Goal: Consume media (video, audio)

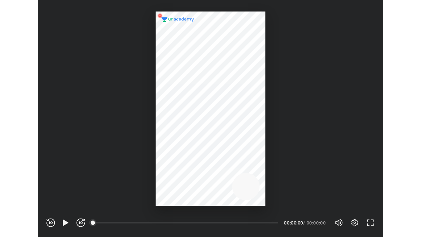
scroll to position [218, 318]
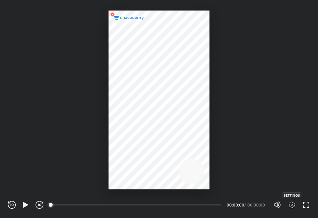
click at [291, 206] on icon "button" at bounding box center [292, 205] width 8 height 8
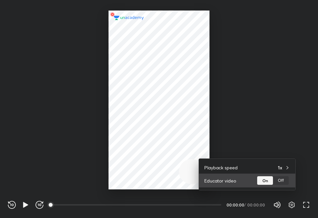
click at [280, 177] on div "Off" at bounding box center [281, 180] width 16 height 9
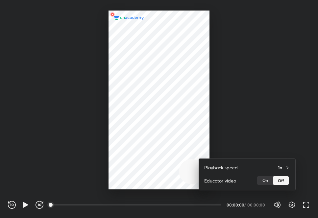
click at [304, 205] on div at bounding box center [159, 109] width 318 height 218
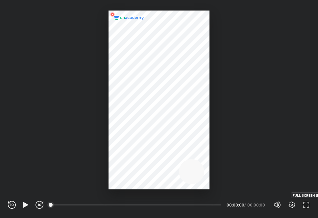
click at [304, 205] on icon "button" at bounding box center [306, 205] width 8 height 8
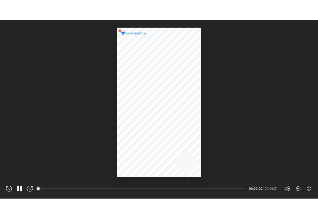
scroll to position [237, 421]
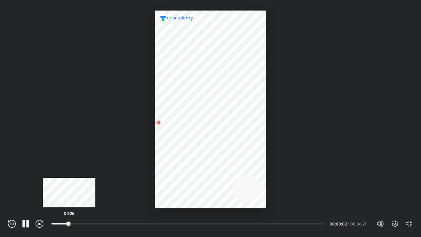
click at [69, 218] on div at bounding box center [68, 223] width 5 height 5
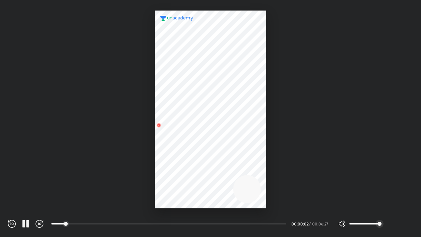
click at [318, 218] on span "100%" at bounding box center [364, 224] width 30 height 10
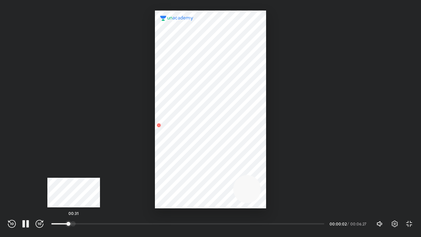
click at [74, 218] on div at bounding box center [72, 223] width 5 height 5
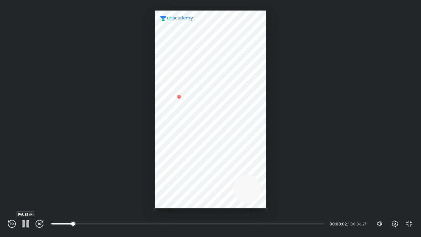
click at [27, 218] on icon "button" at bounding box center [27, 223] width 3 height 7
click at [27, 218] on icon "button" at bounding box center [26, 224] width 8 height 8
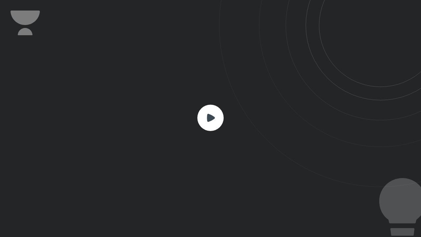
click at [125, 189] on div at bounding box center [210, 118] width 421 height 237
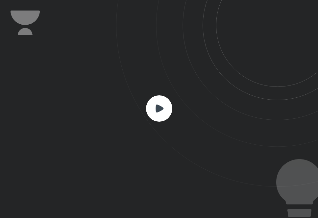
scroll to position [218, 318]
